Goal: Information Seeking & Learning: Learn about a topic

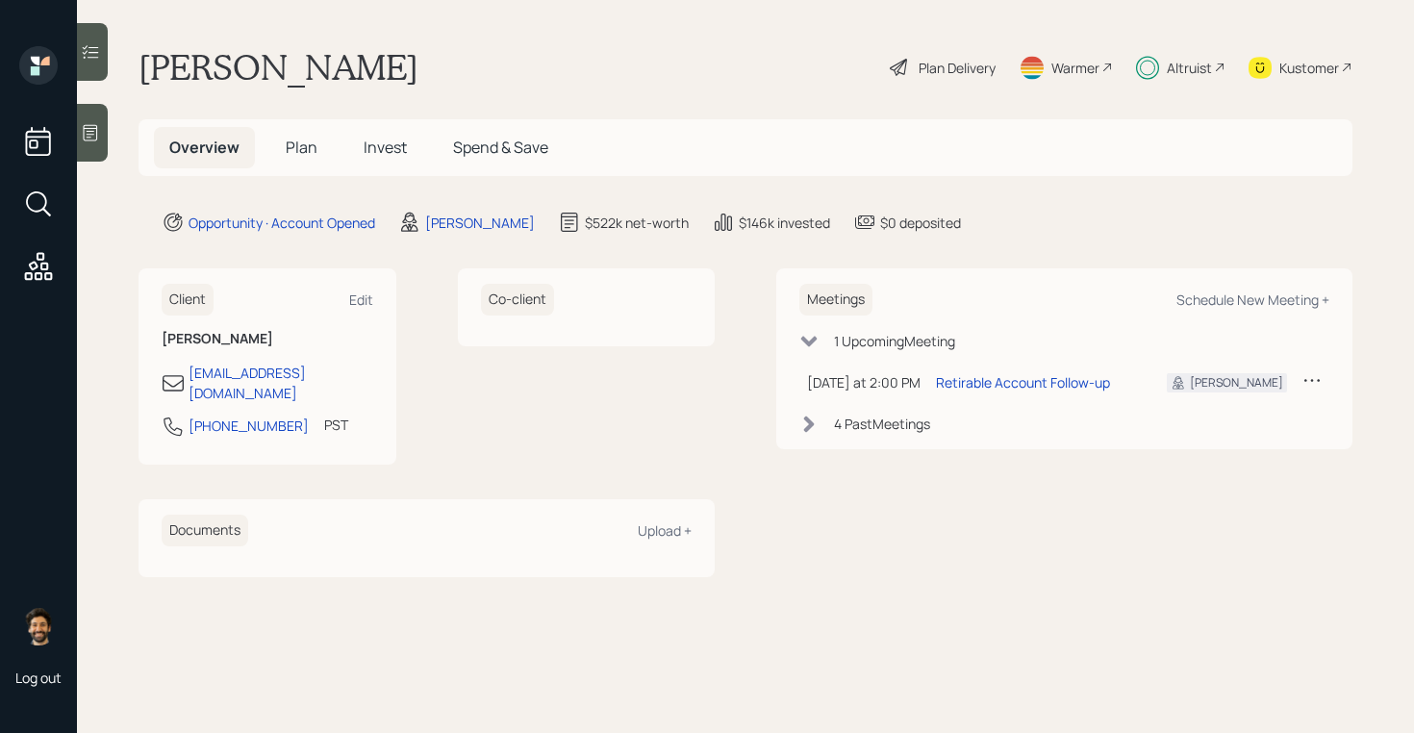
click at [382, 149] on span "Invest" at bounding box center [384, 147] width 43 height 21
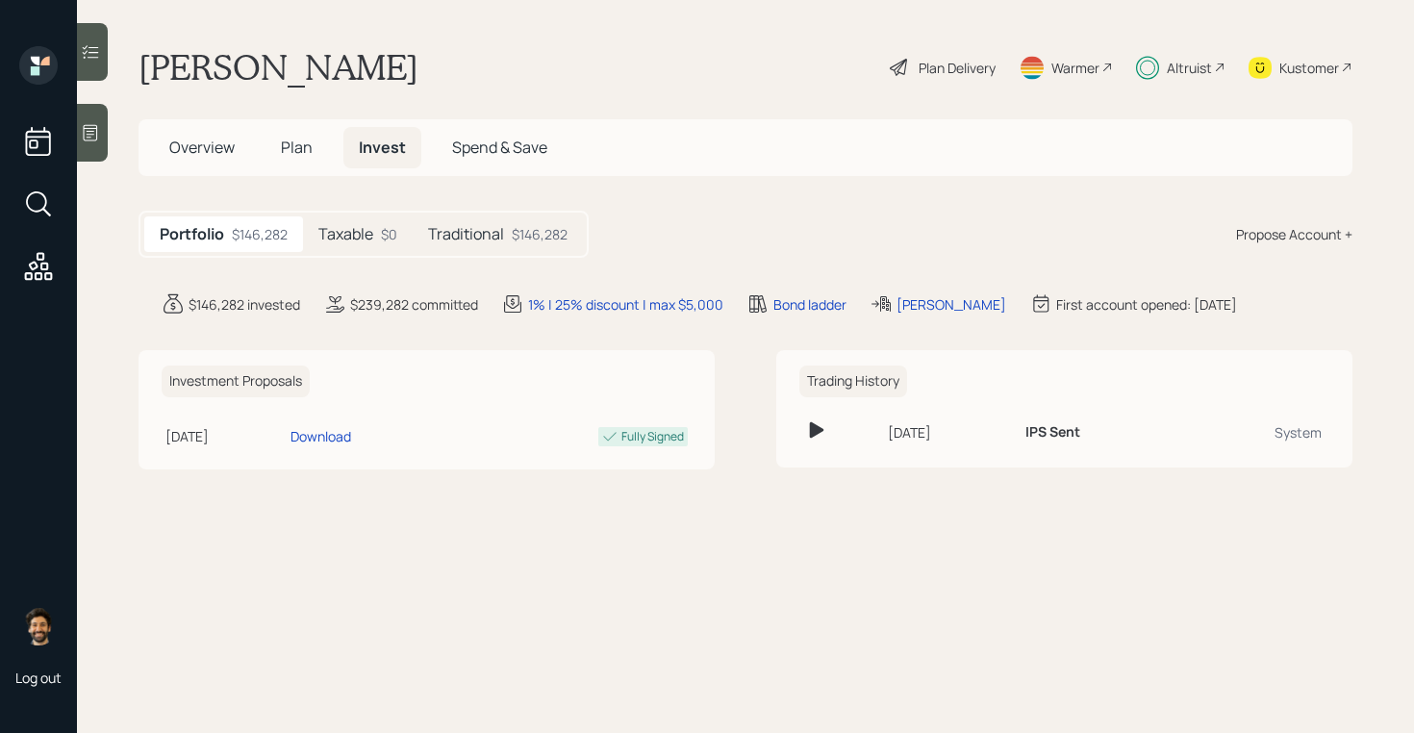
click at [352, 226] on h5 "Taxable" at bounding box center [345, 234] width 55 height 18
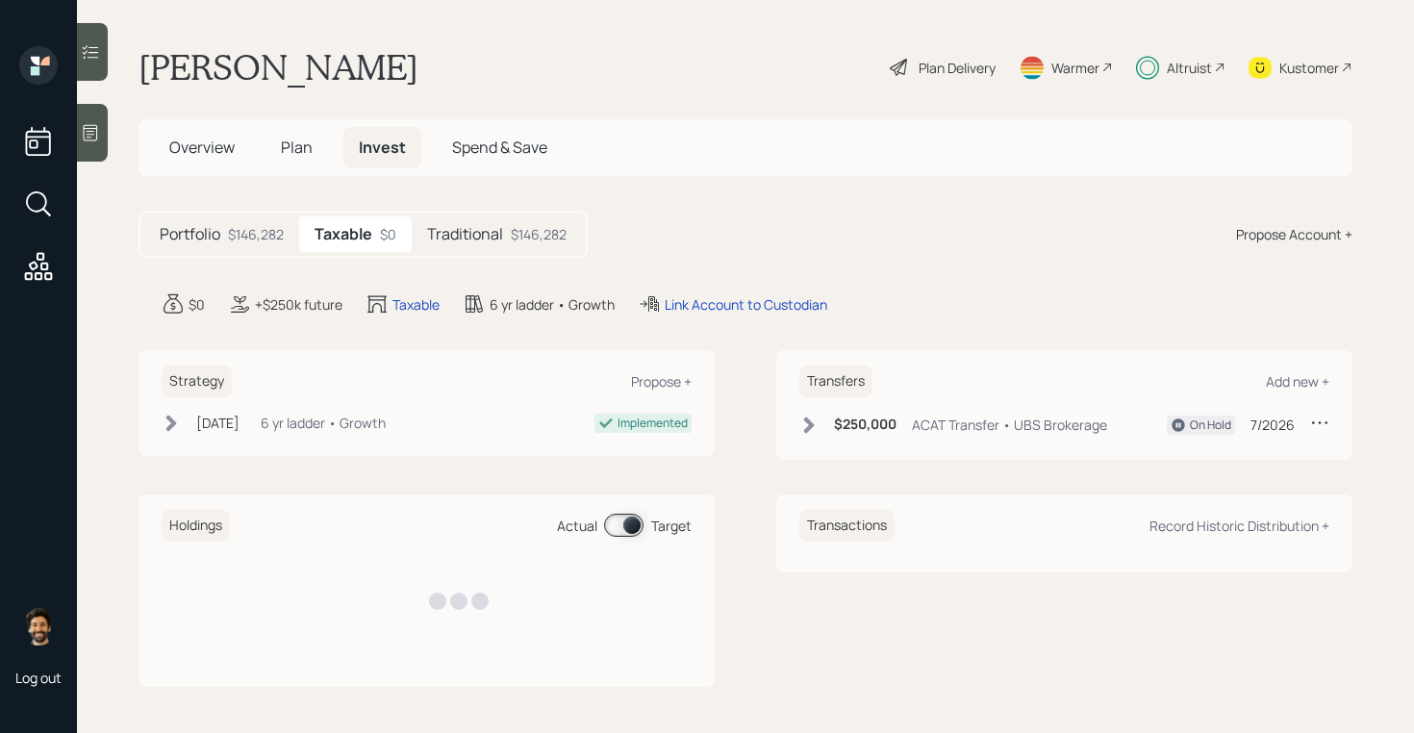
click at [459, 234] on h5 "Traditional" at bounding box center [465, 234] width 76 height 18
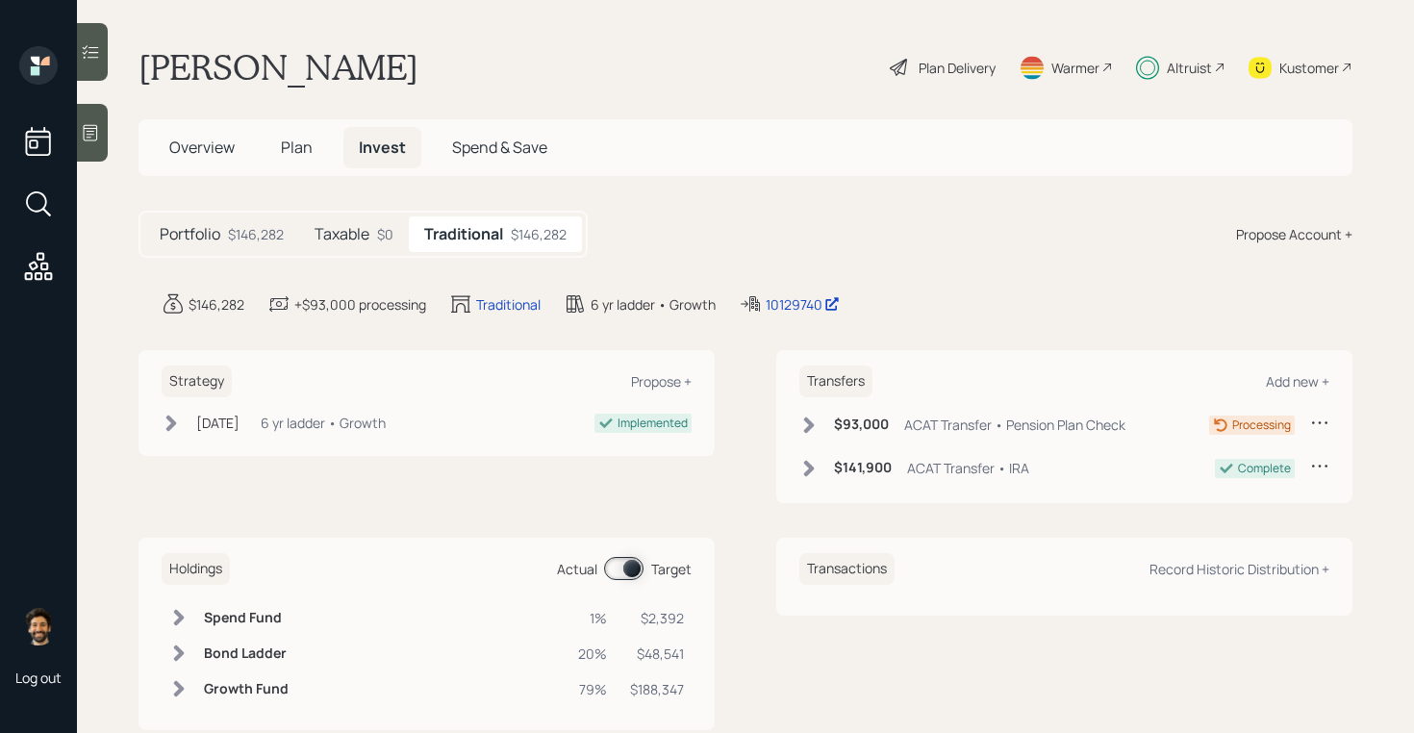
click at [296, 155] on span "Plan" at bounding box center [297, 147] width 32 height 21
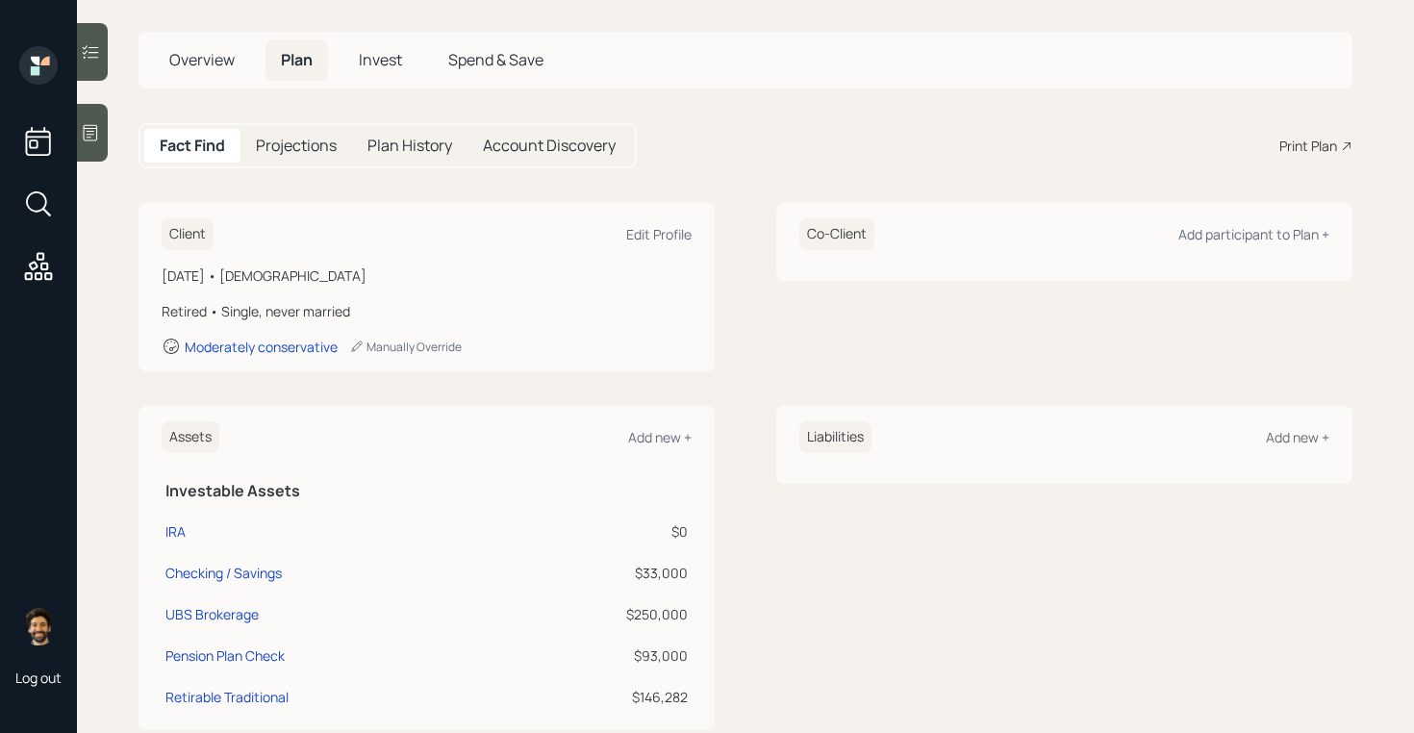
scroll to position [73, 0]
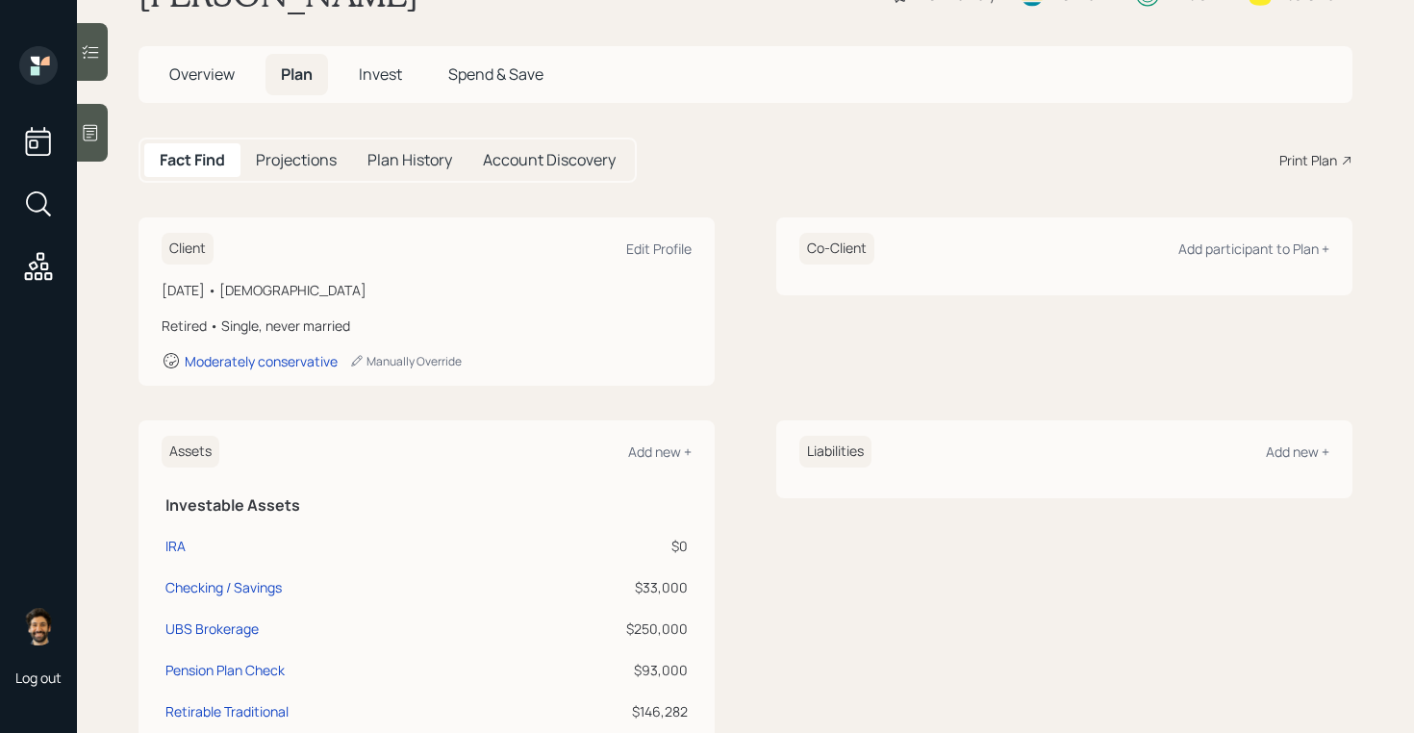
click at [394, 69] on span "Invest" at bounding box center [380, 73] width 43 height 21
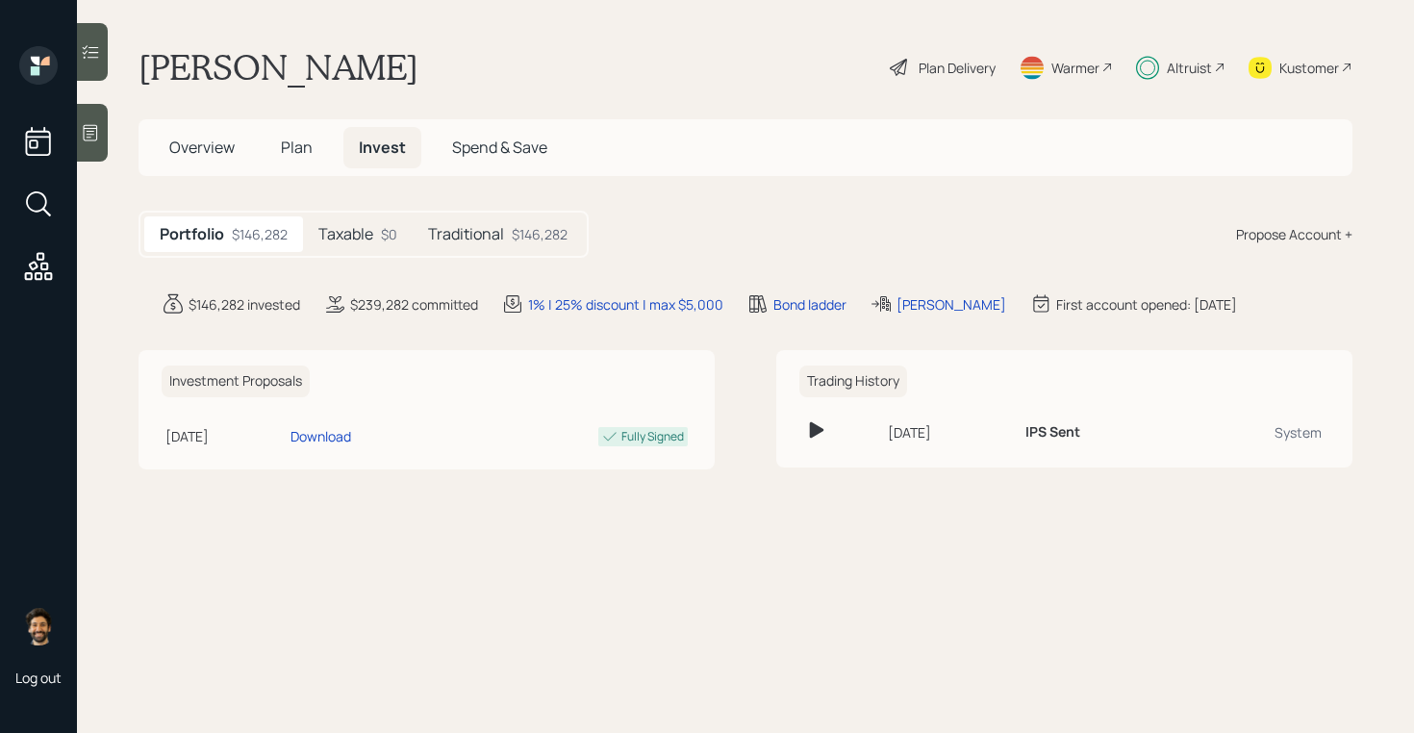
click at [495, 248] on div "Traditional $146,282" at bounding box center [498, 234] width 170 height 36
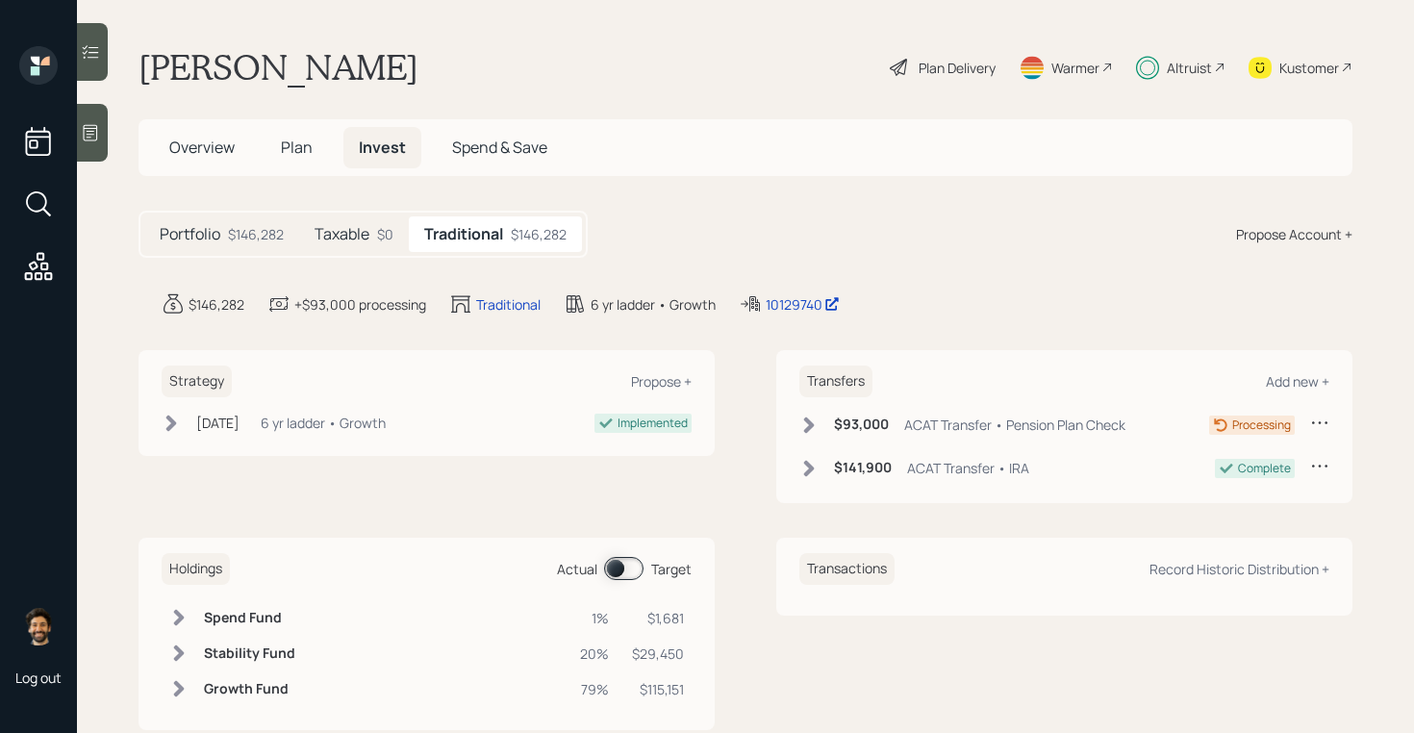
click at [614, 563] on span at bounding box center [623, 568] width 39 height 23
click at [614, 564] on span at bounding box center [623, 568] width 39 height 23
click at [185, 657] on icon at bounding box center [178, 652] width 19 height 19
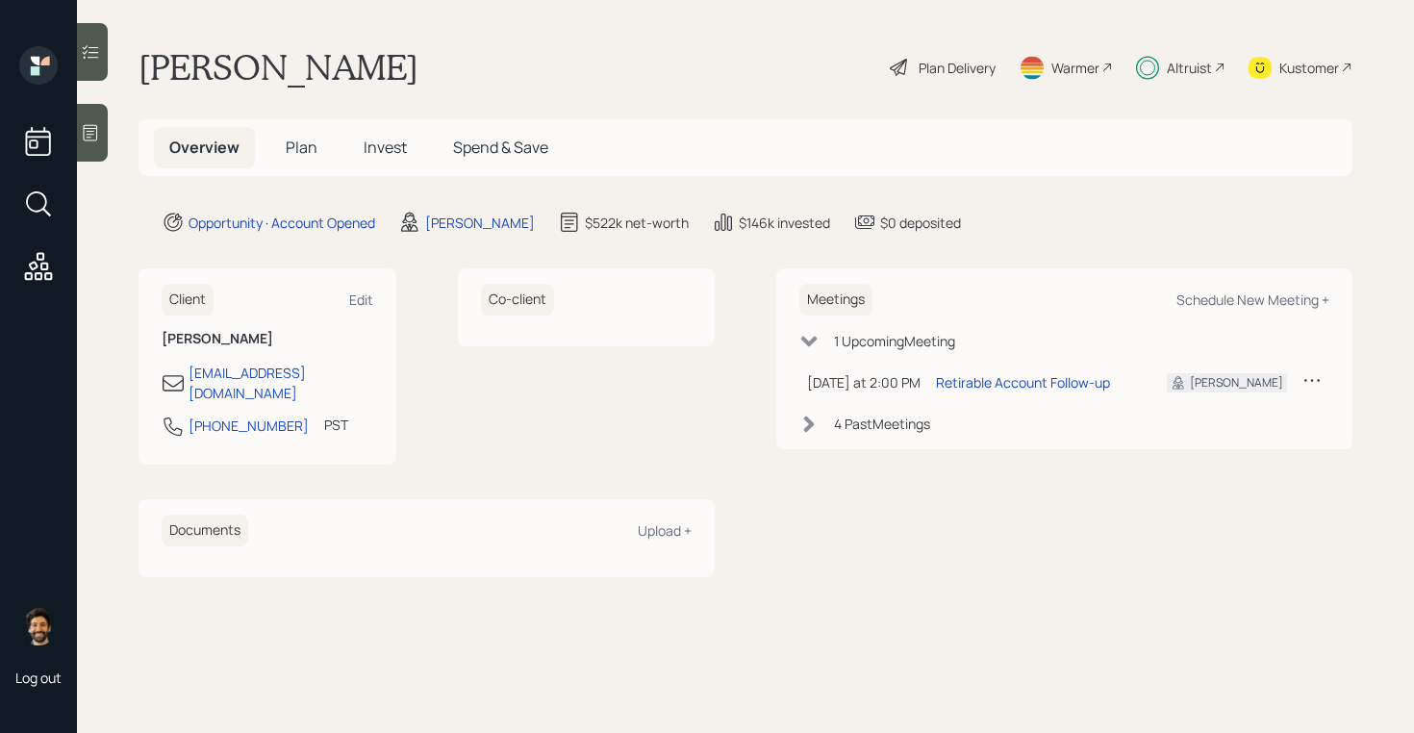
click at [388, 135] on h5 "Invest" at bounding box center [385, 147] width 74 height 41
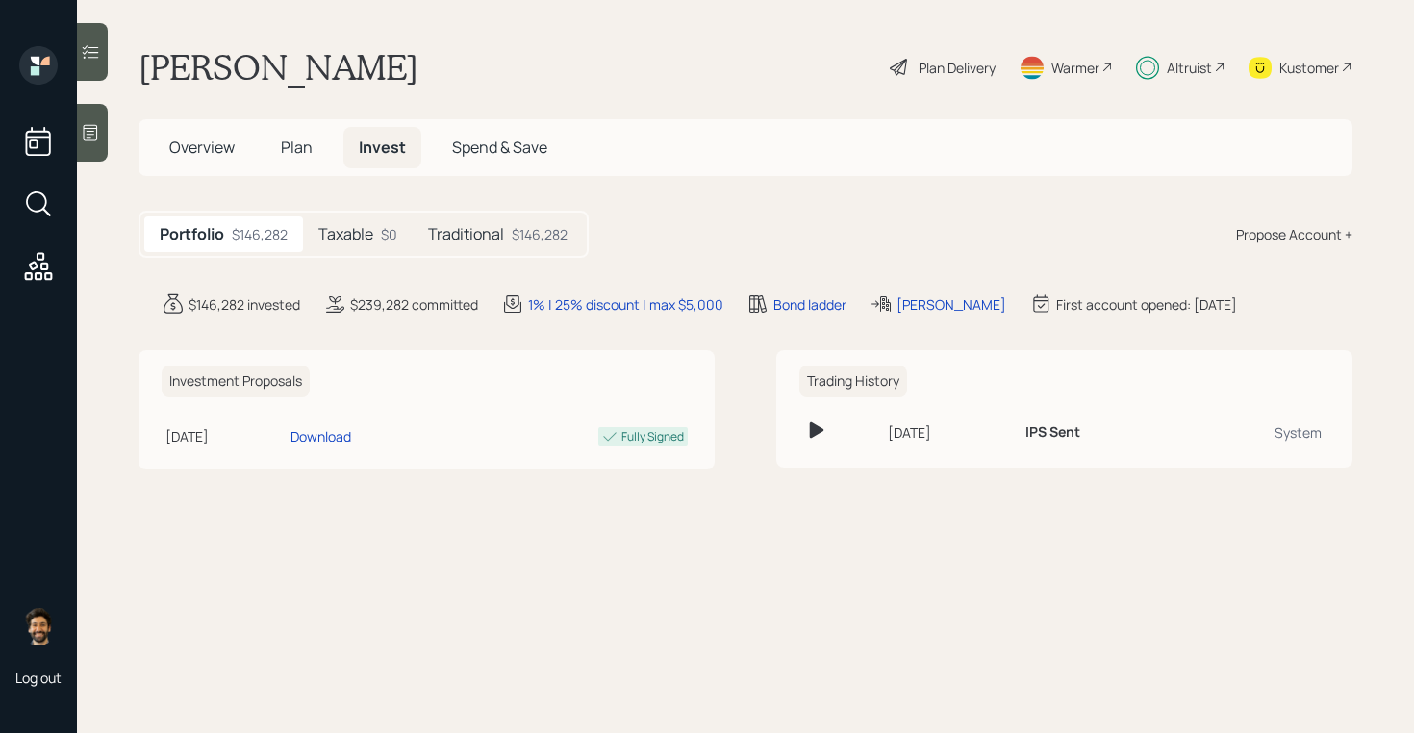
click at [212, 143] on span "Overview" at bounding box center [201, 147] width 65 height 21
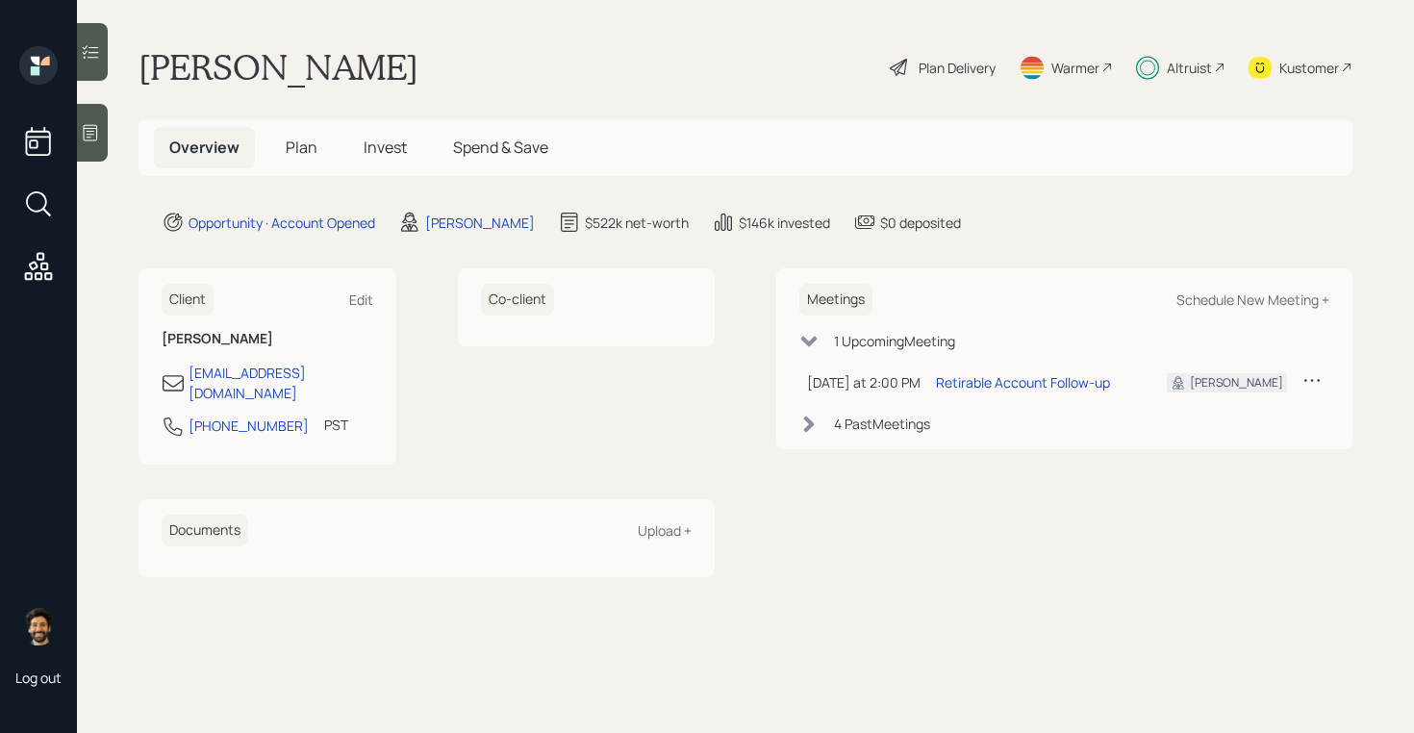
click at [311, 152] on span "Plan" at bounding box center [302, 147] width 32 height 21
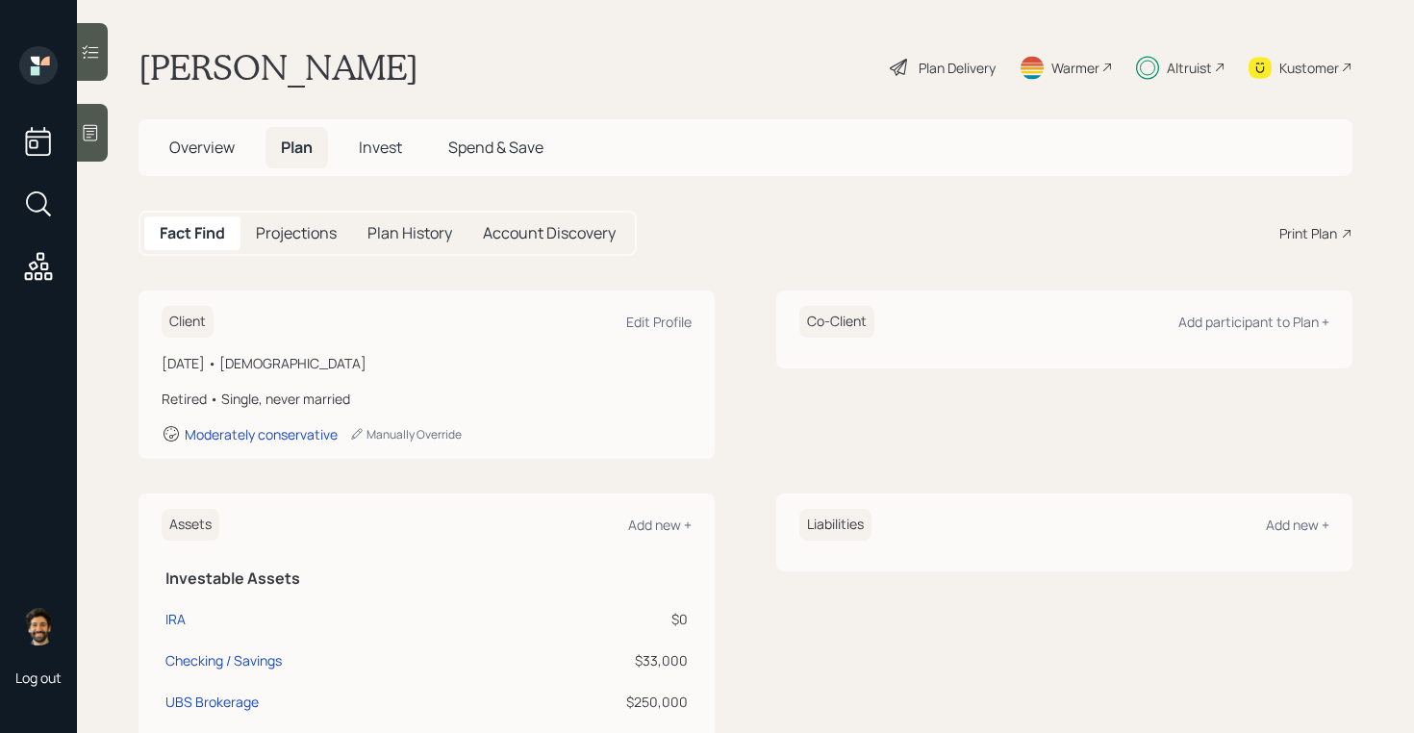
click at [393, 151] on span "Invest" at bounding box center [380, 147] width 43 height 21
